Goal: Unclear: Browse casually

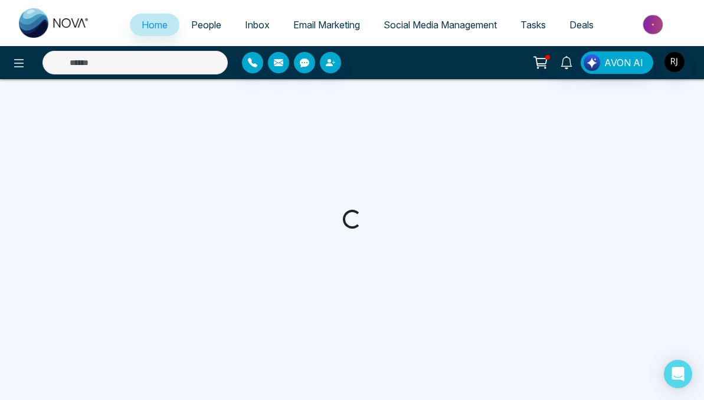
select select "*"
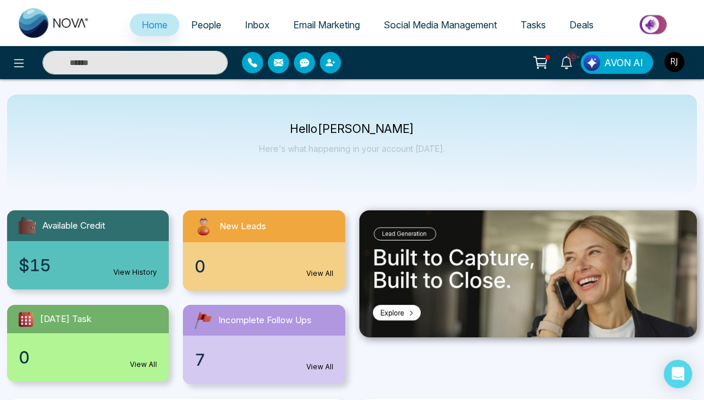
click at [539, 62] on icon at bounding box center [540, 62] width 17 height 17
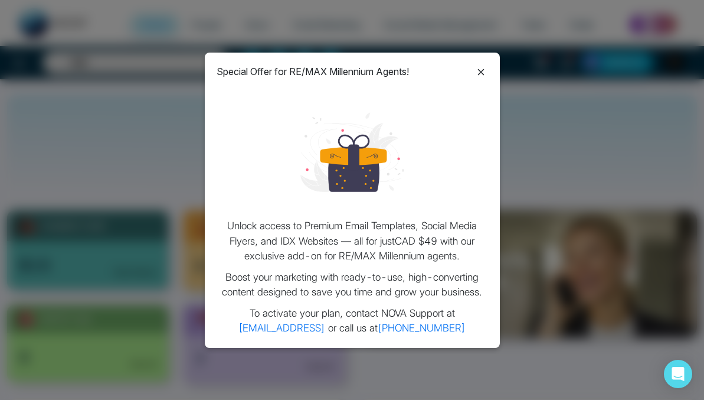
click at [483, 66] on icon at bounding box center [481, 72] width 14 height 14
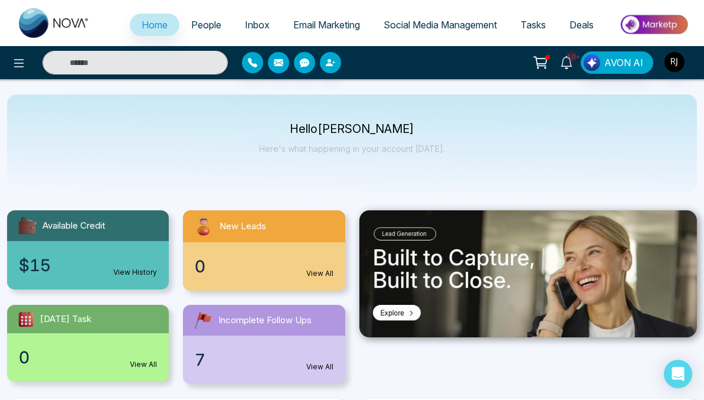
click at [574, 59] on span "10+" at bounding box center [572, 56] width 11 height 11
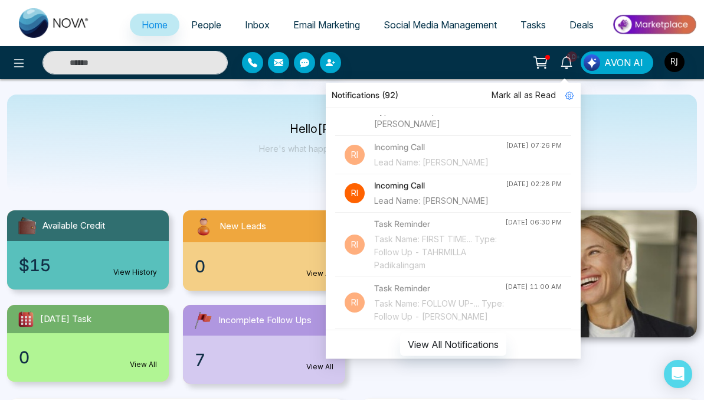
scroll to position [98, 0]
